Goal: Task Accomplishment & Management: Manage account settings

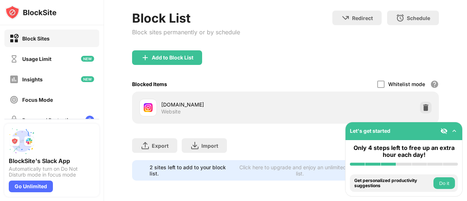
drag, startPoint x: 467, startPoint y: 86, endPoint x: 467, endPoint y: 116, distance: 29.9
click at [467, 116] on div "Login Block List Block sites permanently or by schedule Redirect Choose a site …" at bounding box center [285, 100] width 363 height 201
click at [423, 104] on img at bounding box center [425, 107] width 7 height 7
